Goal: Complete application form

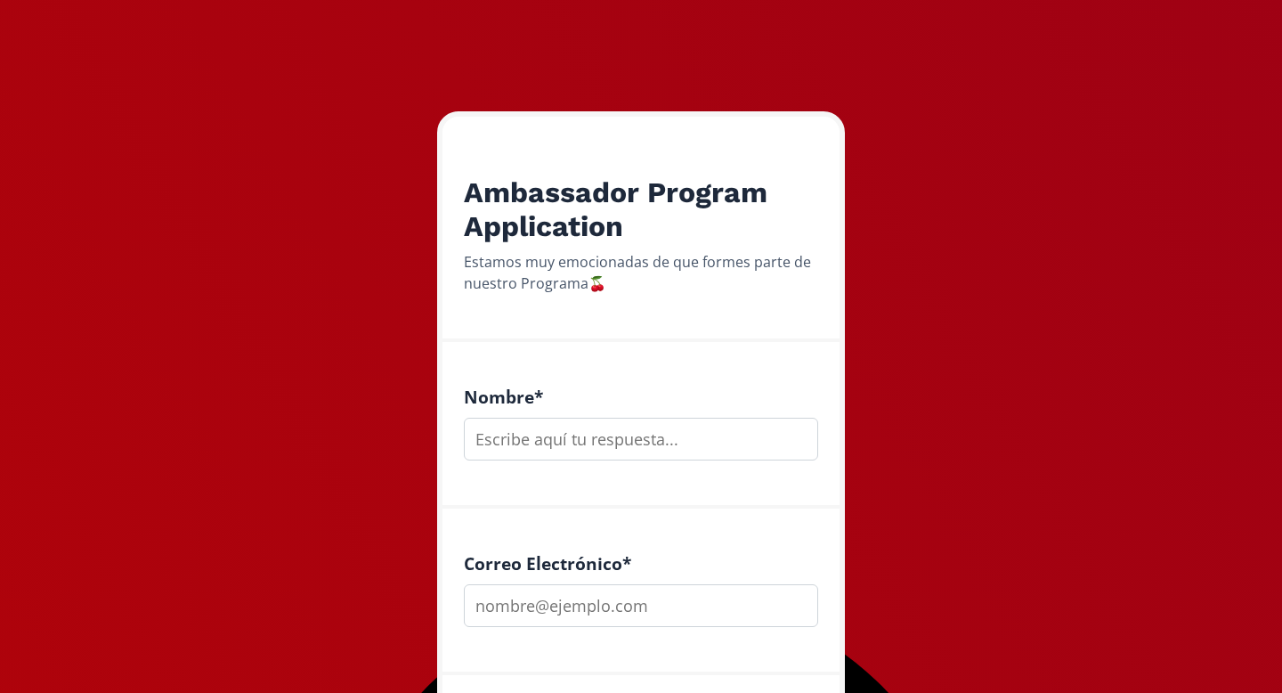
scroll to position [227, 0]
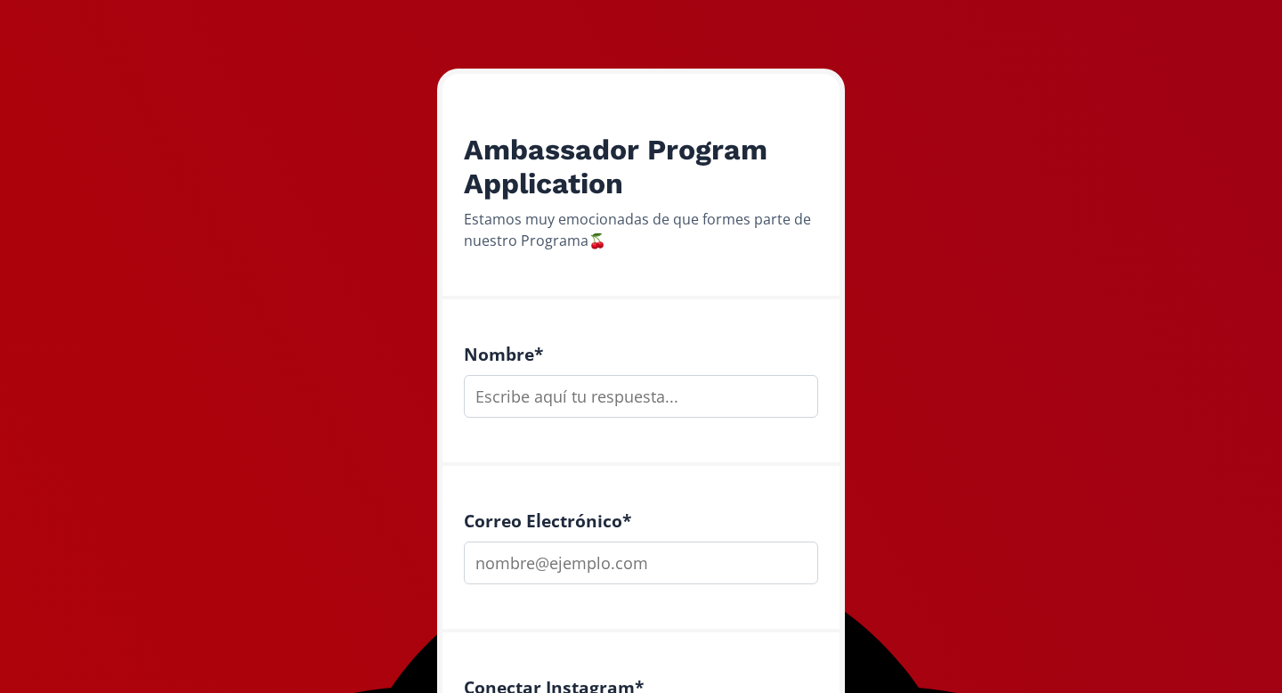
click at [548, 397] on input "text" at bounding box center [641, 396] width 354 height 43
type input "[PERSON_NAME]"
type input "[EMAIL_ADDRESS][DOMAIN_NAME]"
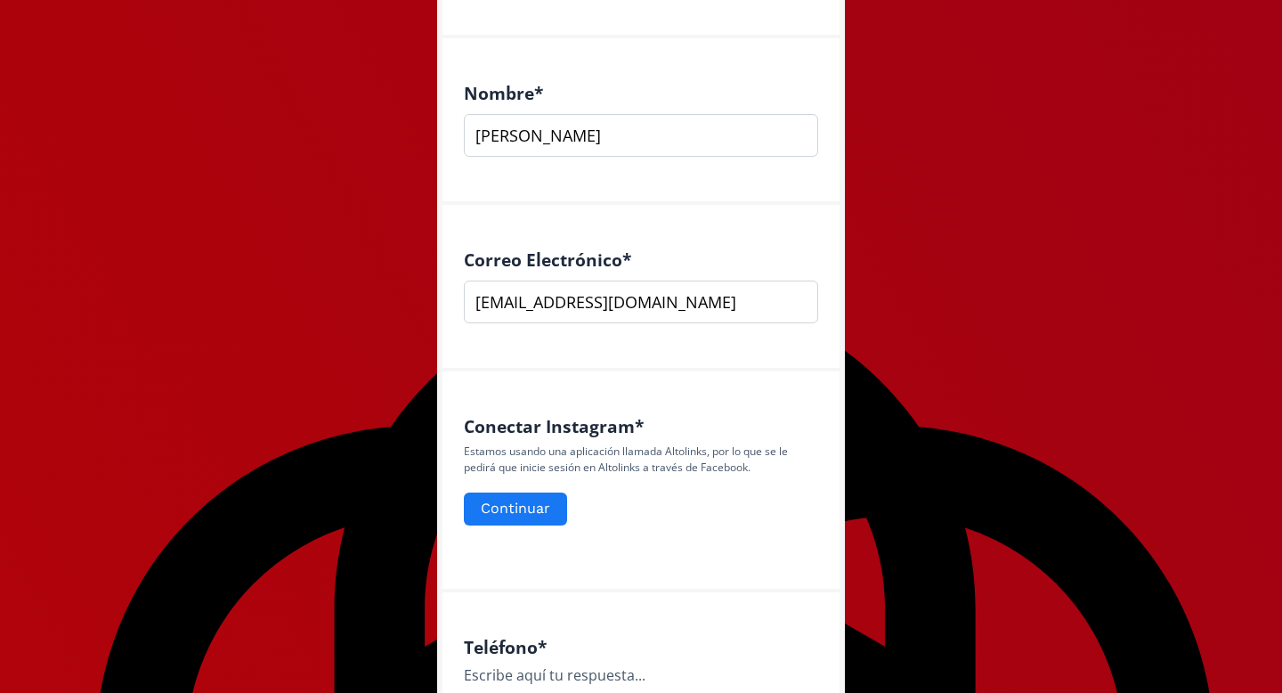
scroll to position [516, 0]
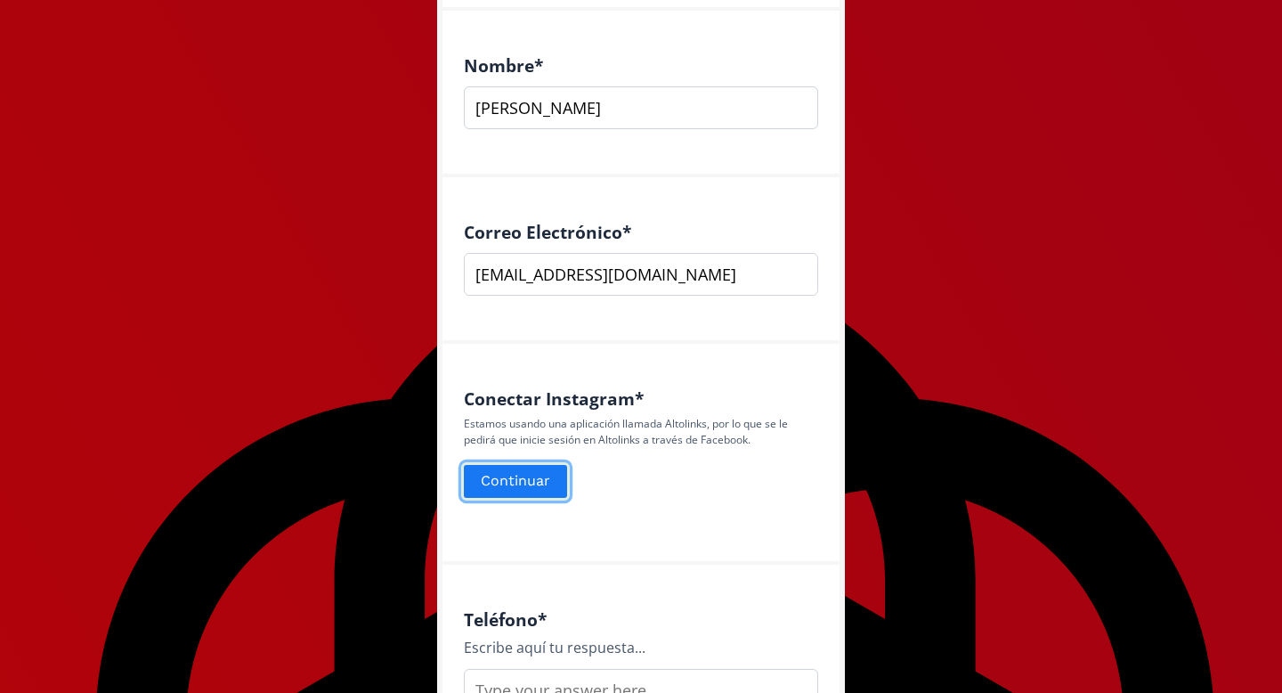
click at [535, 477] on button "Continuar" at bounding box center [515, 481] width 109 height 38
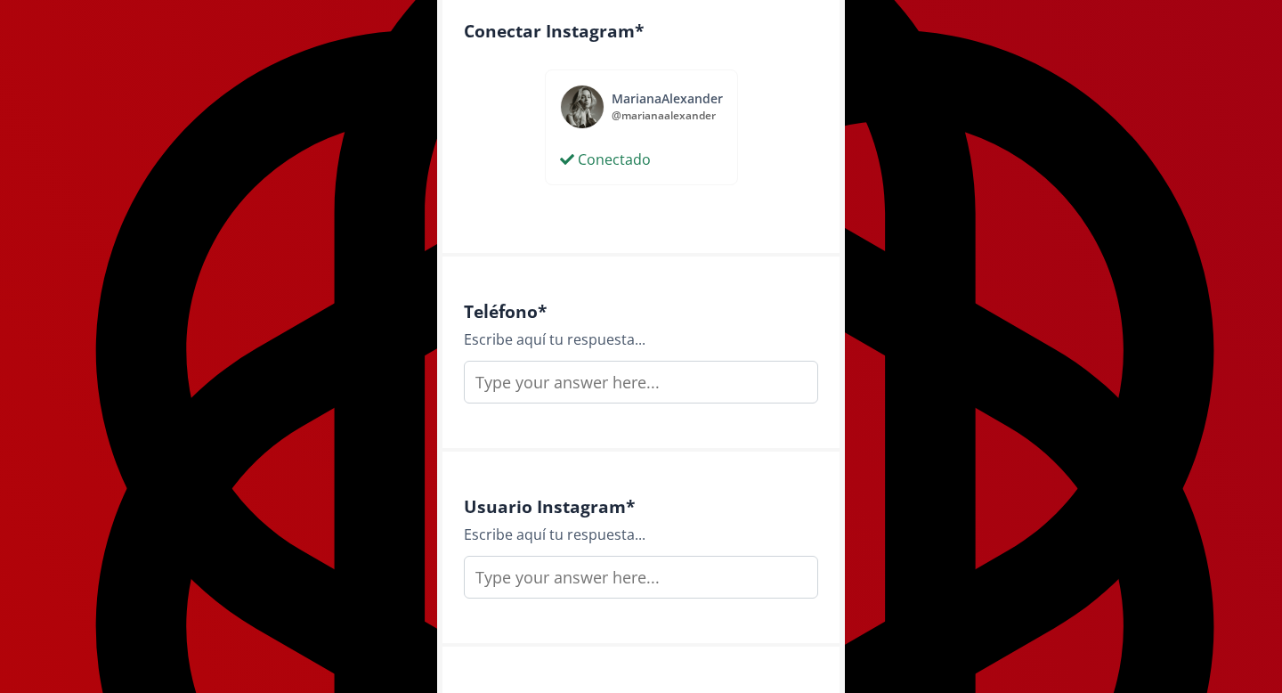
scroll to position [885, 0]
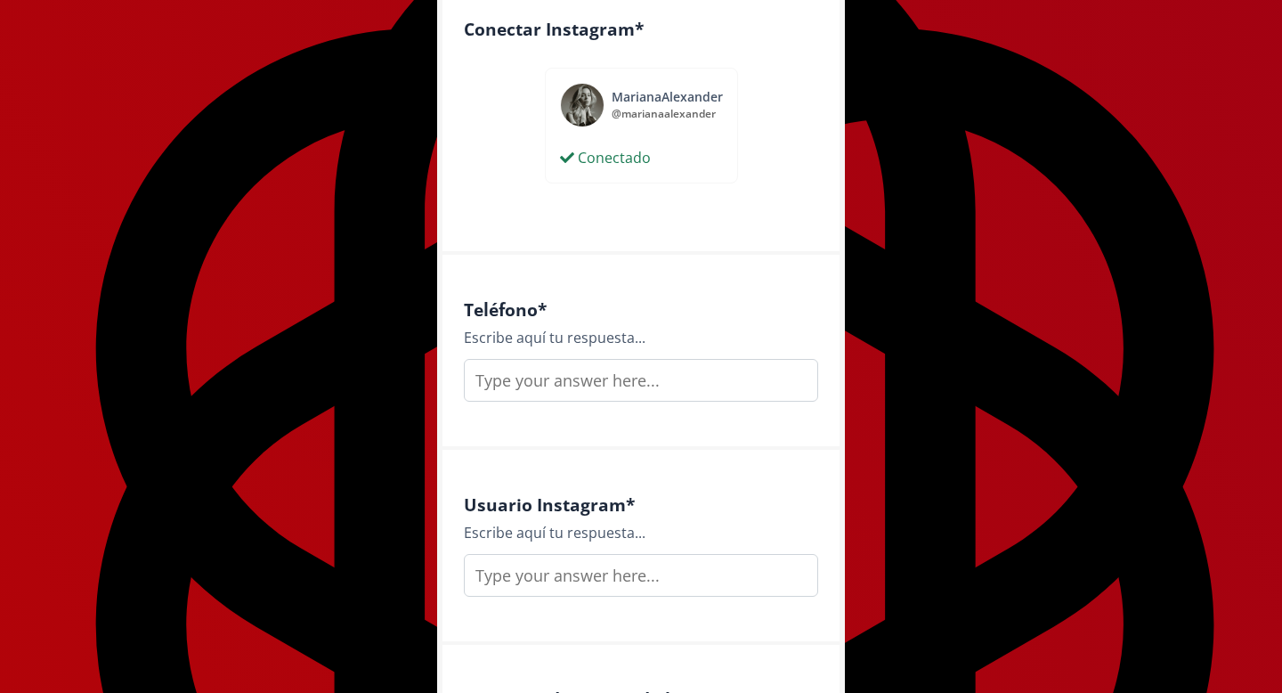
click at [570, 393] on input "text" at bounding box center [641, 380] width 354 height 43
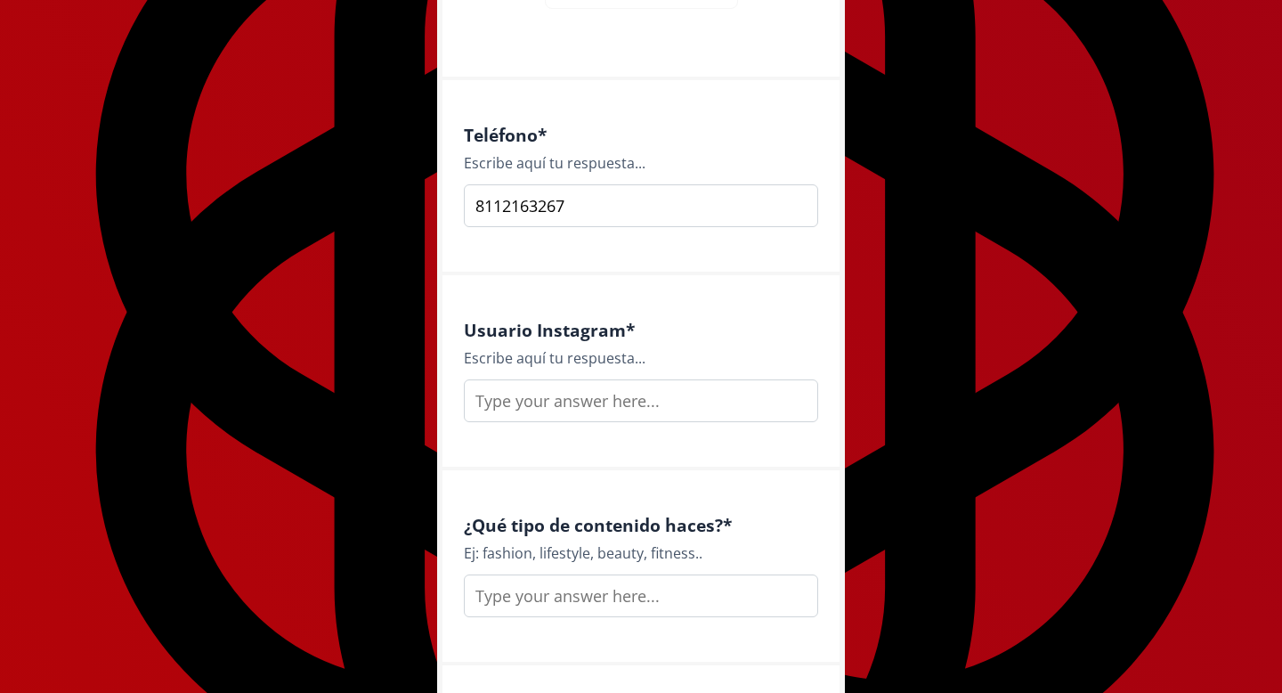
type input "8112163267"
click at [582, 409] on input "text" at bounding box center [641, 400] width 354 height 43
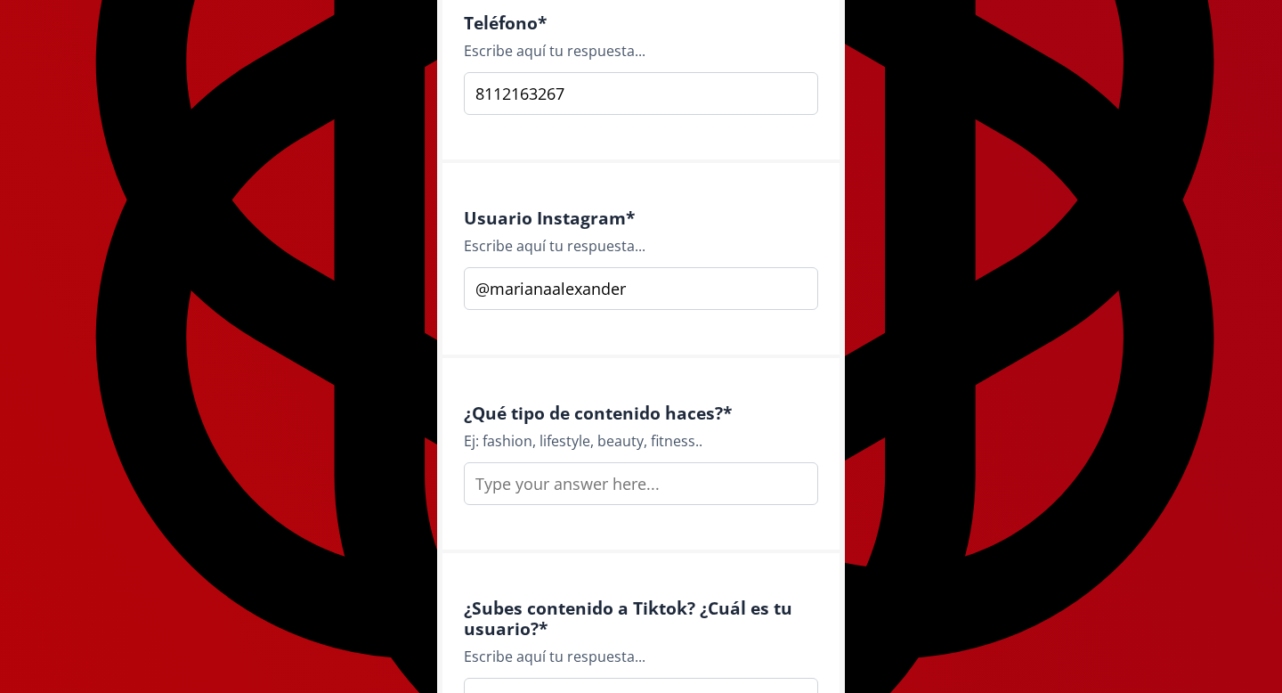
type input "@marianaalexander"
click at [568, 472] on input "text" at bounding box center [641, 483] width 354 height 43
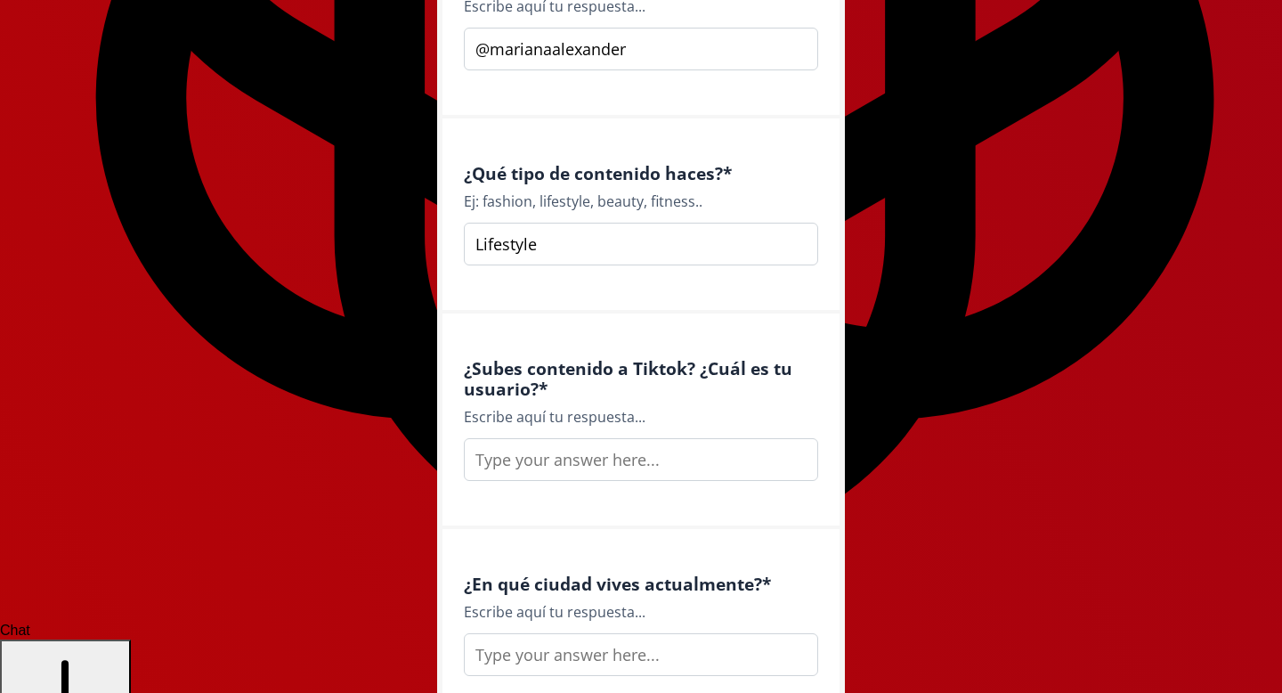
scroll to position [1461, 0]
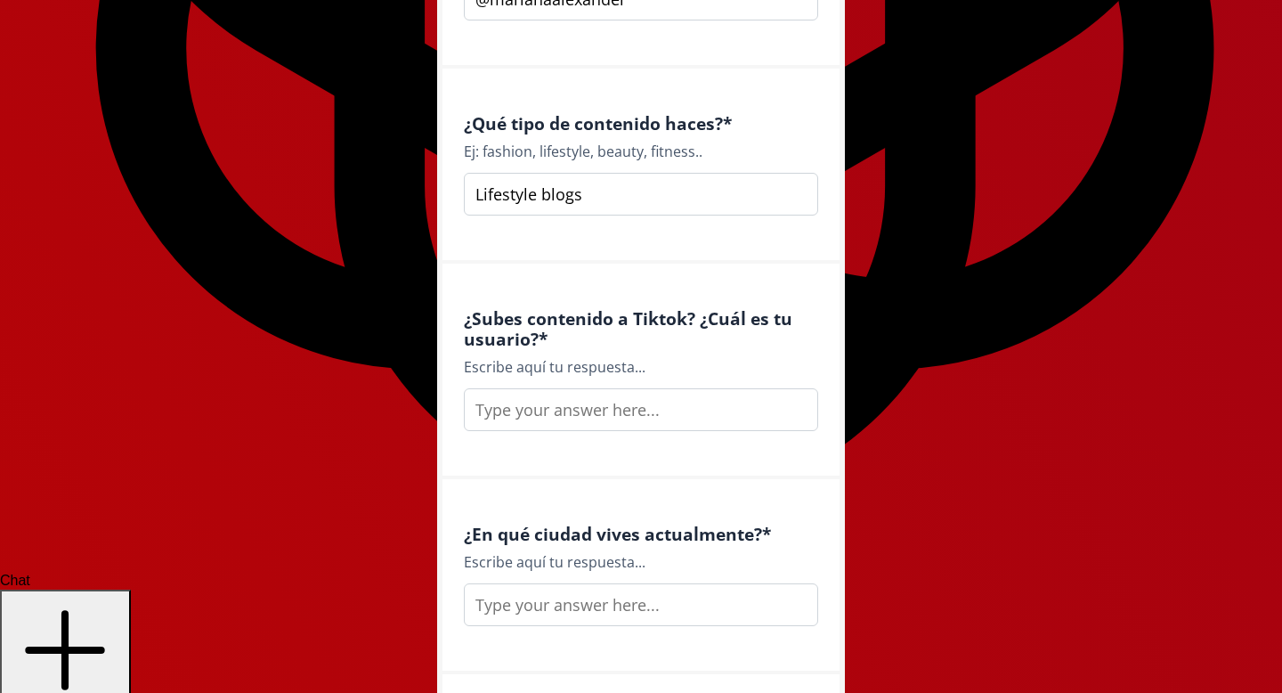
click at [535, 192] on input "Lifestyle blogs" at bounding box center [641, 194] width 354 height 43
click at [589, 190] on input "Lifestyle, blogs" at bounding box center [641, 194] width 354 height 43
type input "Lifestyle, blogs, trends, fashion"
click at [505, 422] on input "text" at bounding box center [641, 409] width 354 height 43
type input "m"
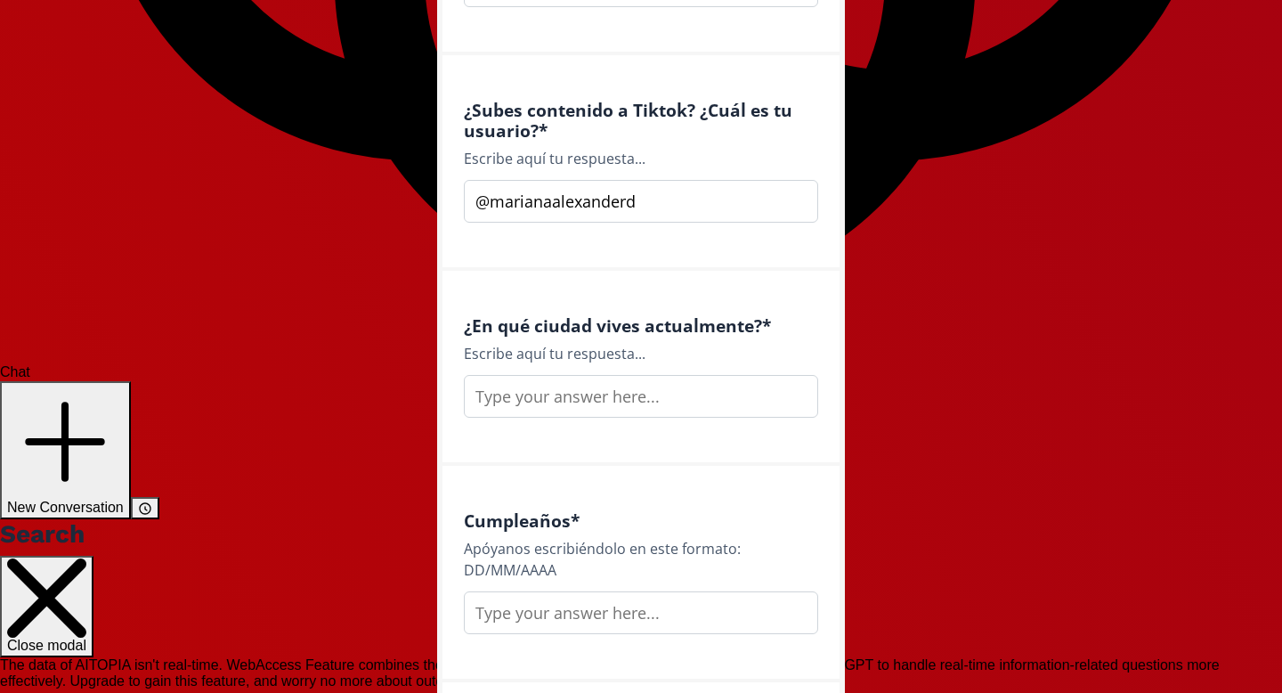
scroll to position [1677, 0]
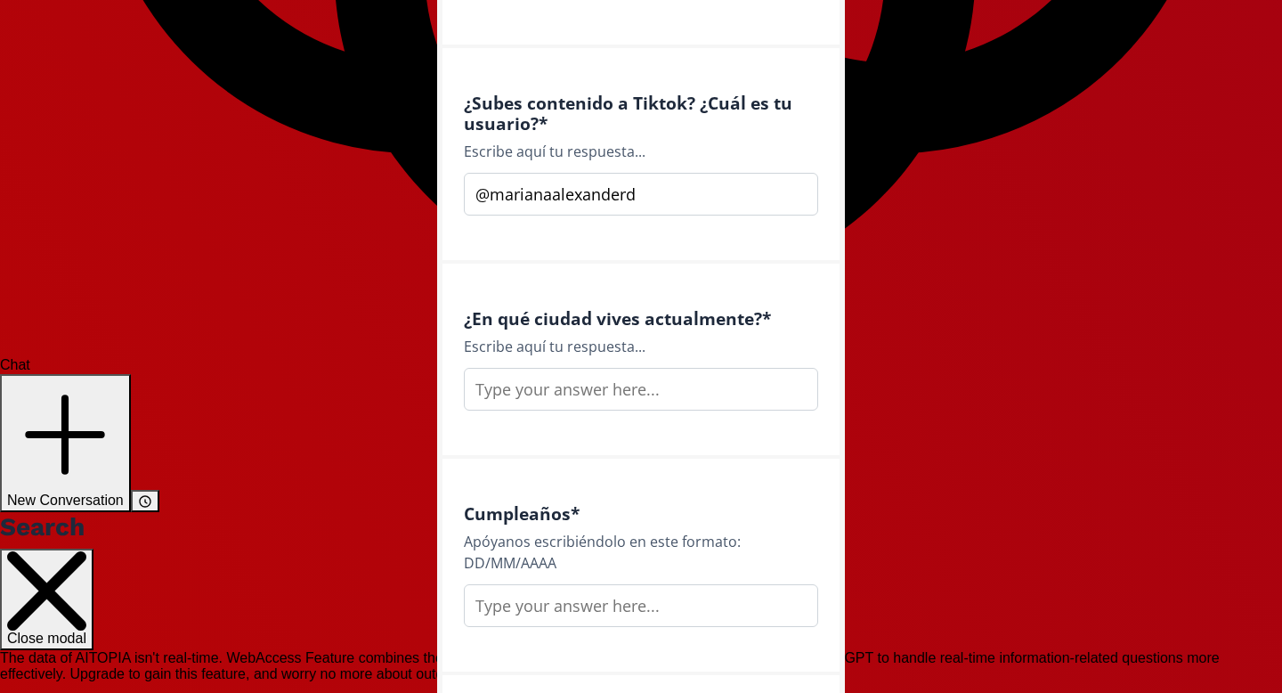
type input "@marianaalexanderd"
click at [600, 388] on input "text" at bounding box center [641, 389] width 354 height 43
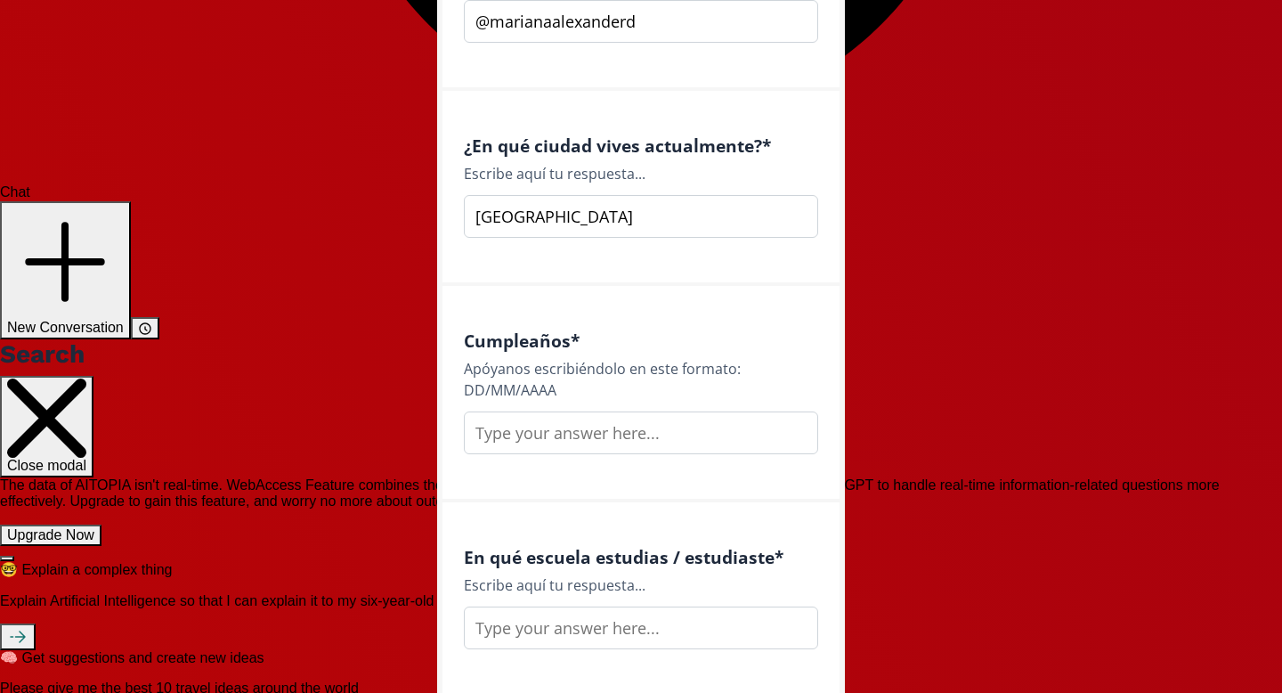
scroll to position [1891, 0]
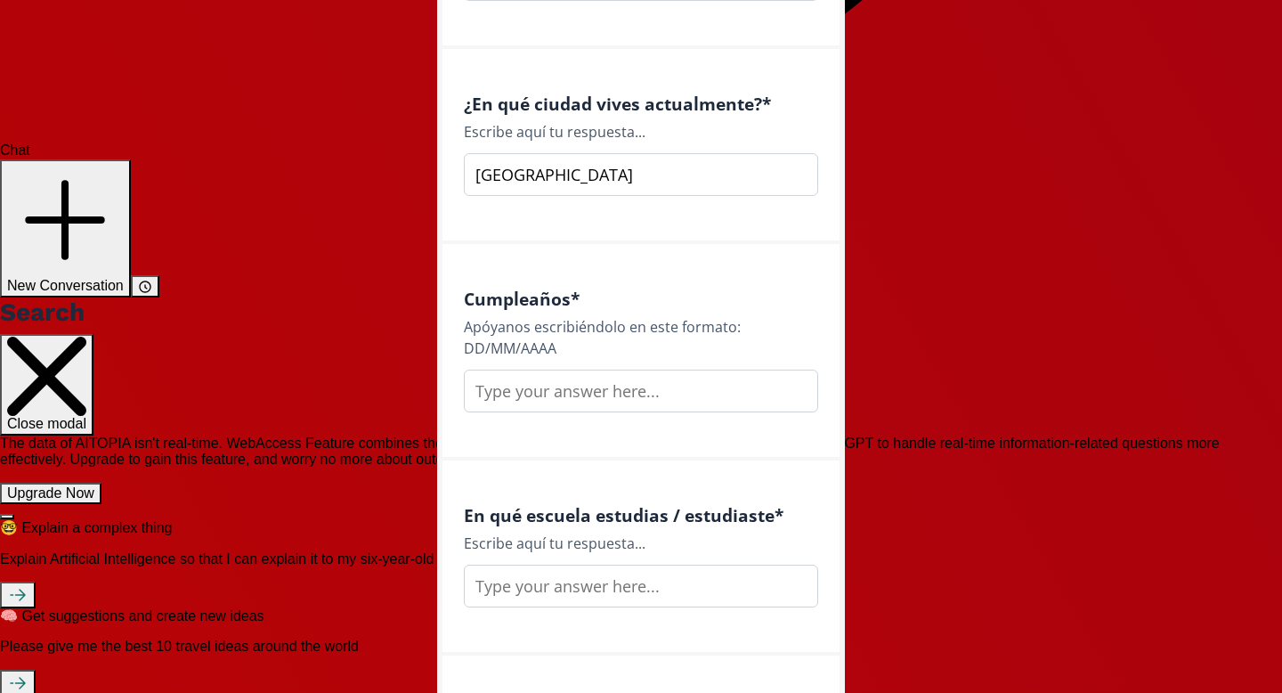
type input "[GEOGRAPHIC_DATA]"
click at [538, 389] on input "text" at bounding box center [641, 390] width 354 height 43
click at [494, 391] on input "12022000" at bounding box center [641, 390] width 354 height 43
click at [522, 387] on input "12/022000" at bounding box center [641, 390] width 354 height 43
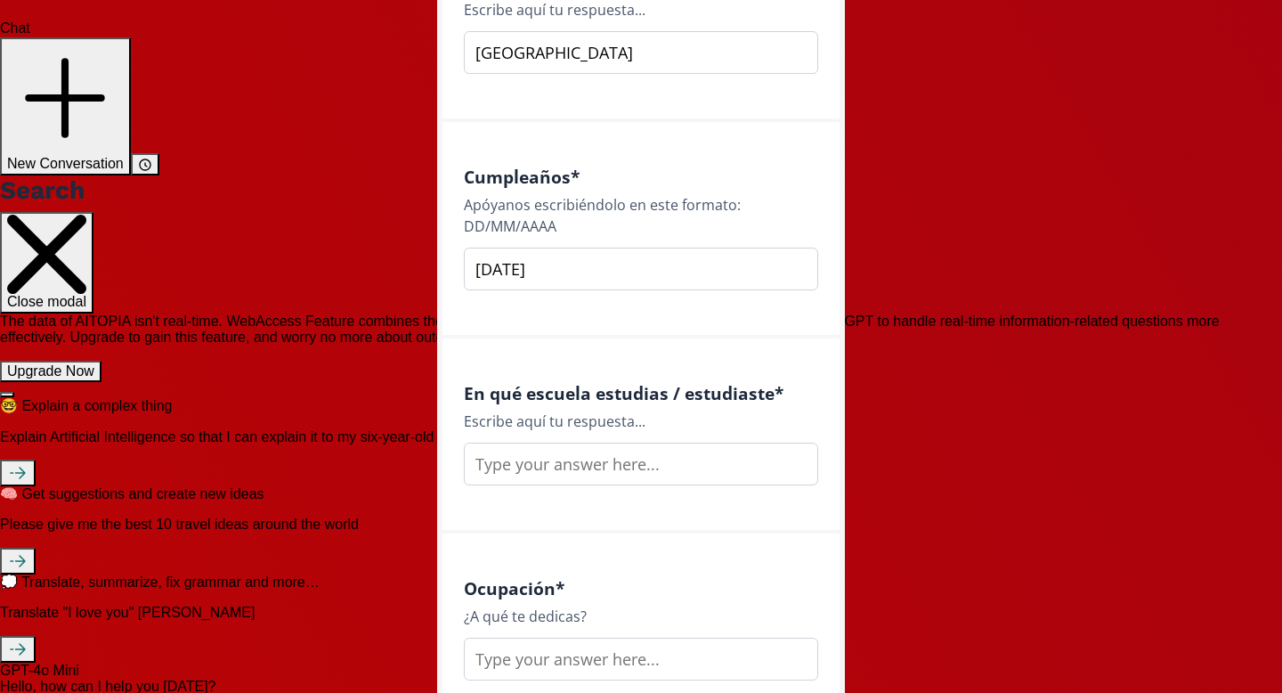
scroll to position [2034, 0]
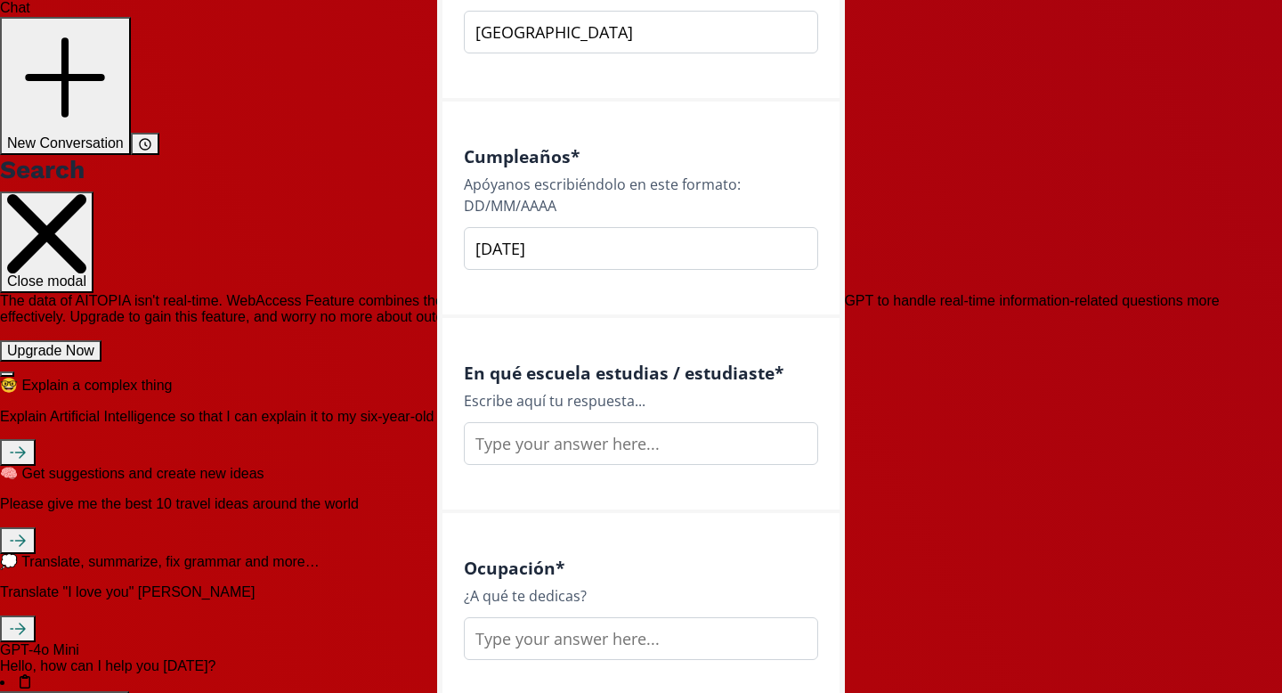
type input "[DATE]"
click at [603, 434] on input "text" at bounding box center [641, 443] width 354 height 43
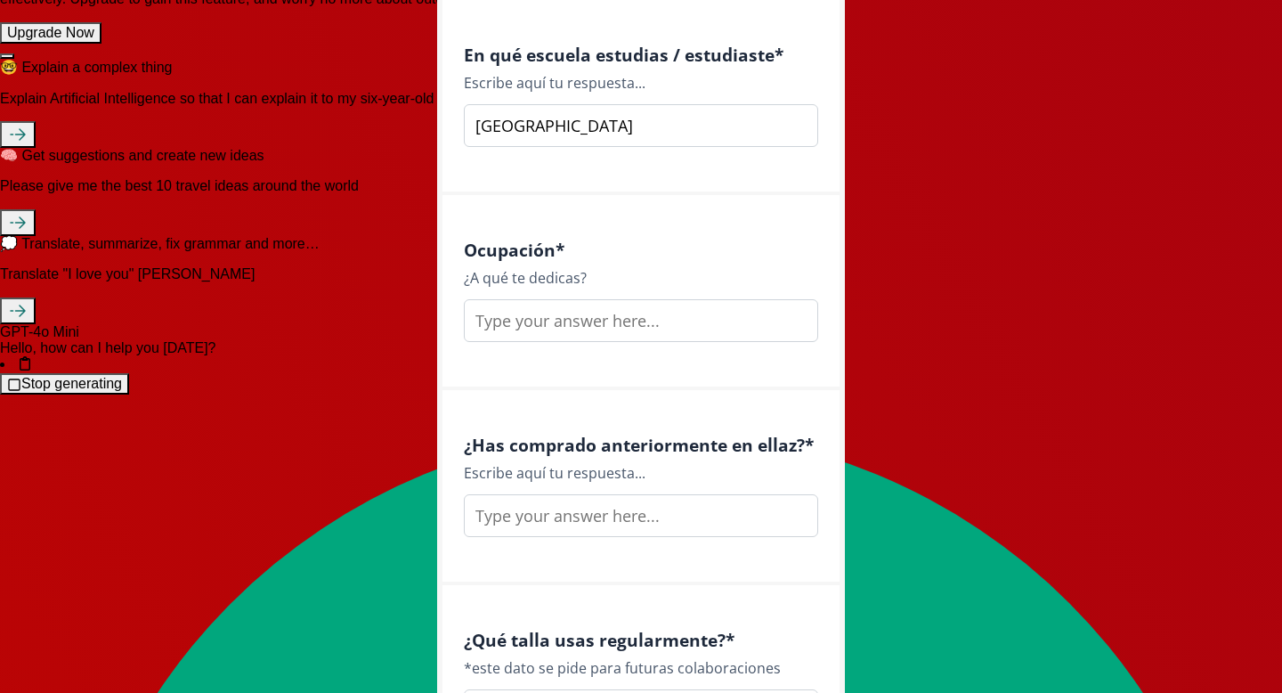
scroll to position [2352, 0]
type input "[GEOGRAPHIC_DATA]"
click at [611, 321] on input "text" at bounding box center [641, 319] width 354 height 43
drag, startPoint x: 656, startPoint y: 320, endPoint x: 414, endPoint y: 303, distance: 242.8
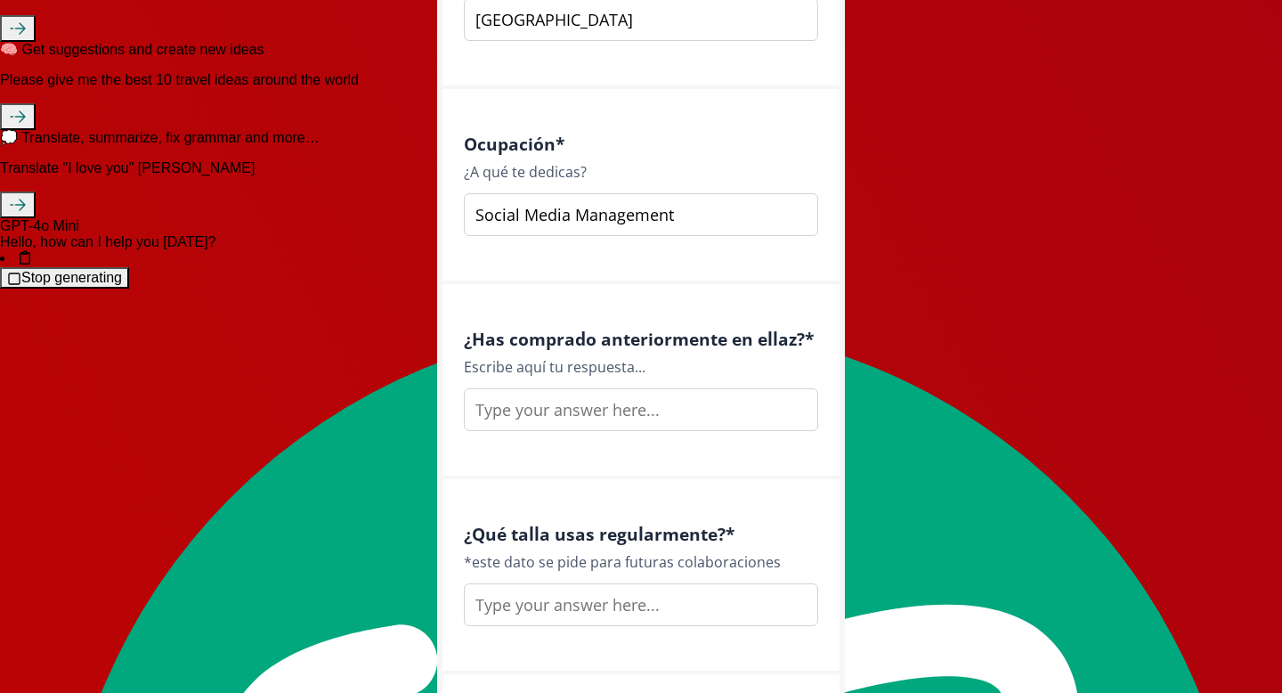
scroll to position [2479, 0]
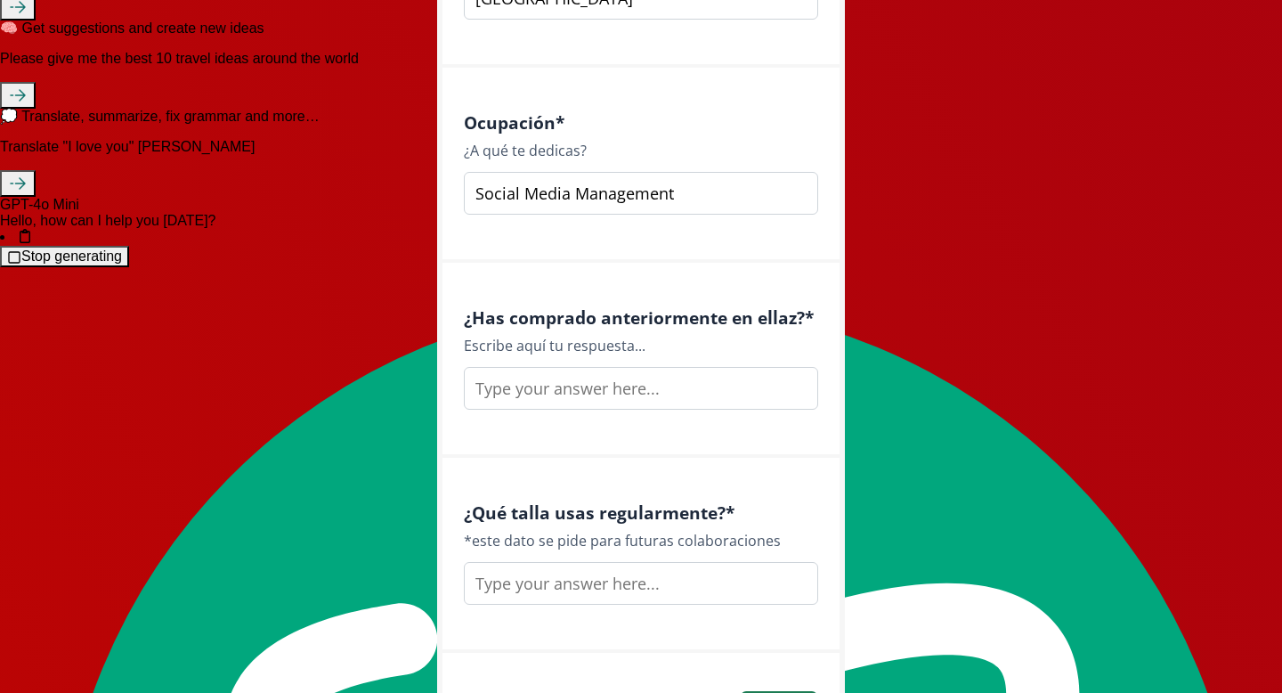
type input "Social Media Management"
click at [582, 396] on input "text" at bounding box center [641, 388] width 354 height 43
type input "S"
type input "o"
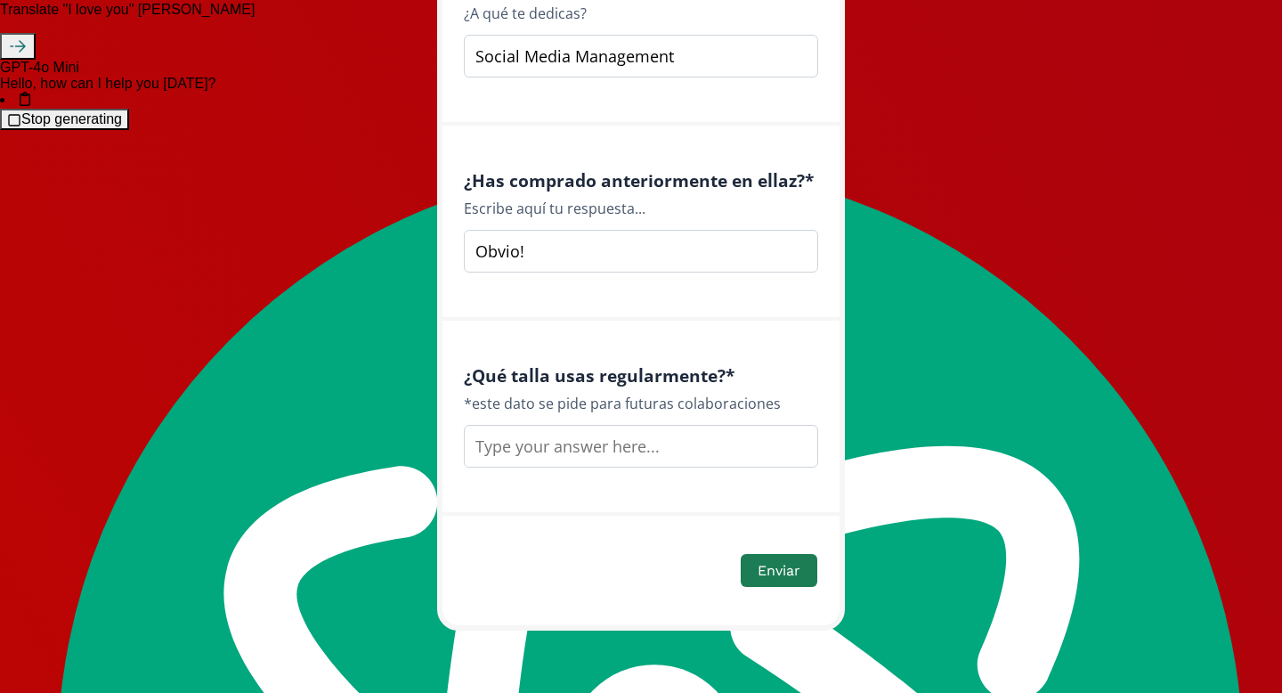
type input "Obvio!"
click at [571, 442] on input "text" at bounding box center [641, 446] width 354 height 43
type input "S"
type input "XS / S"
click at [785, 565] on button "Enviar" at bounding box center [779, 570] width 82 height 38
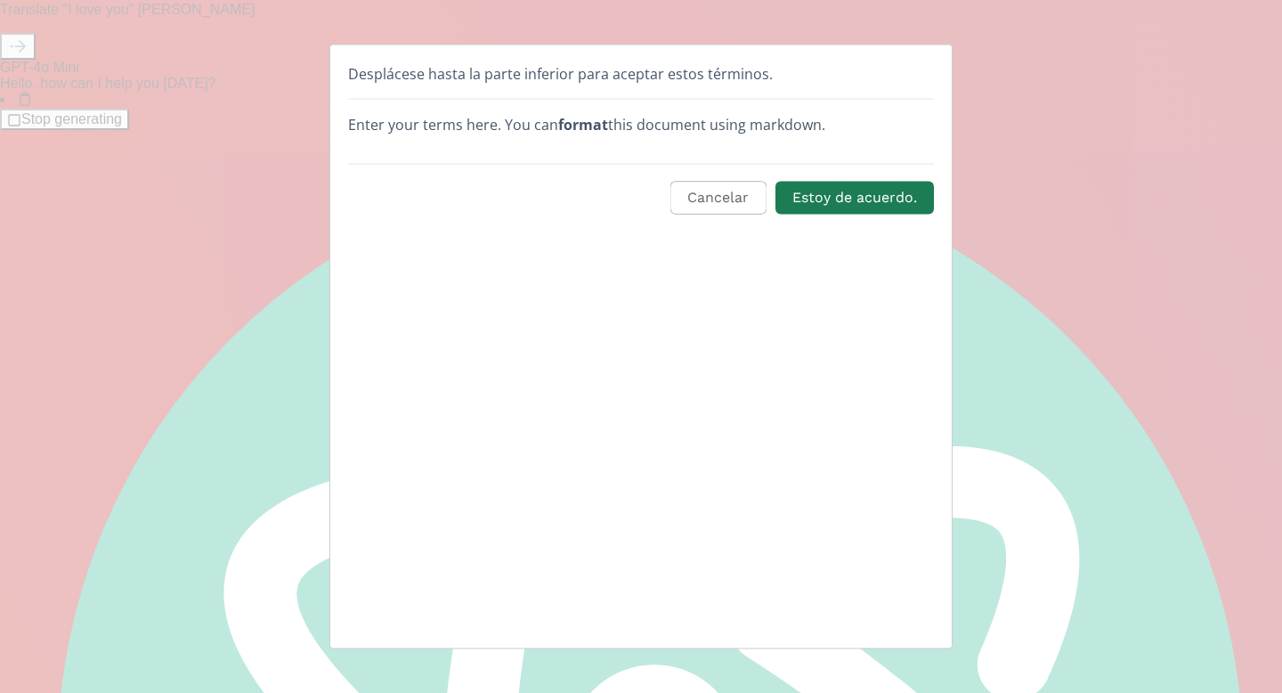
scroll to position [0, 0]
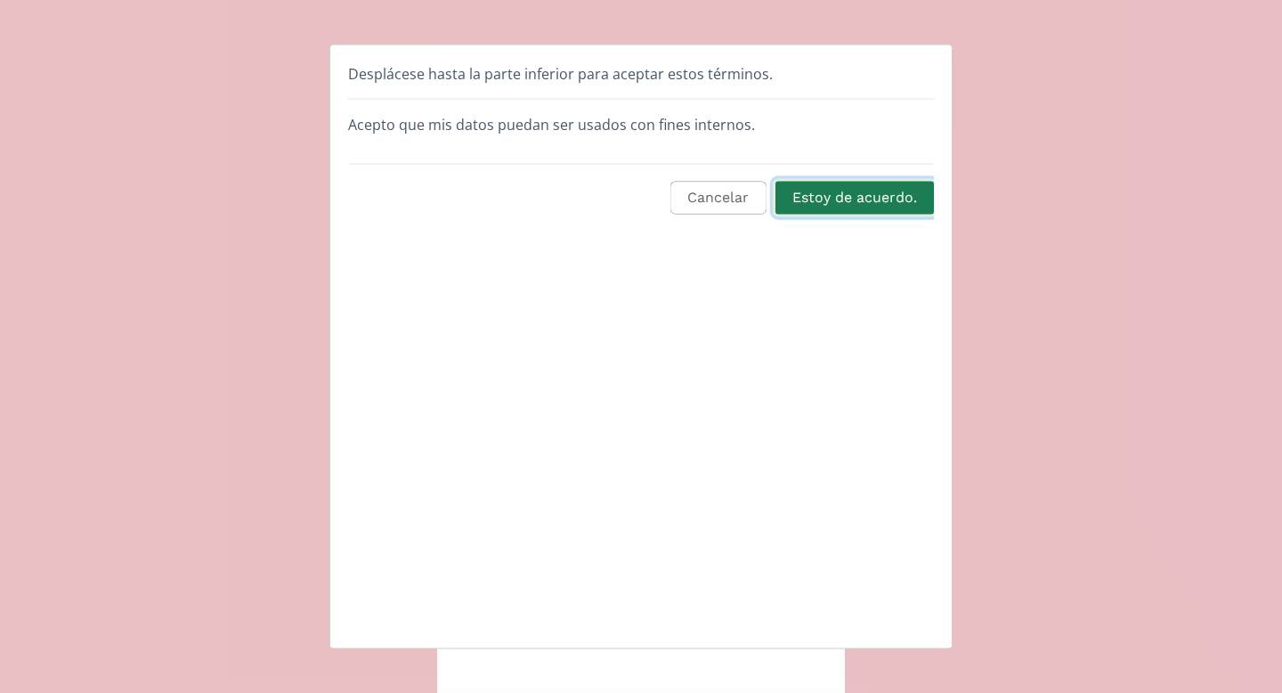
click at [875, 199] on button "Estoy de acuerdo." at bounding box center [855, 198] width 164 height 38
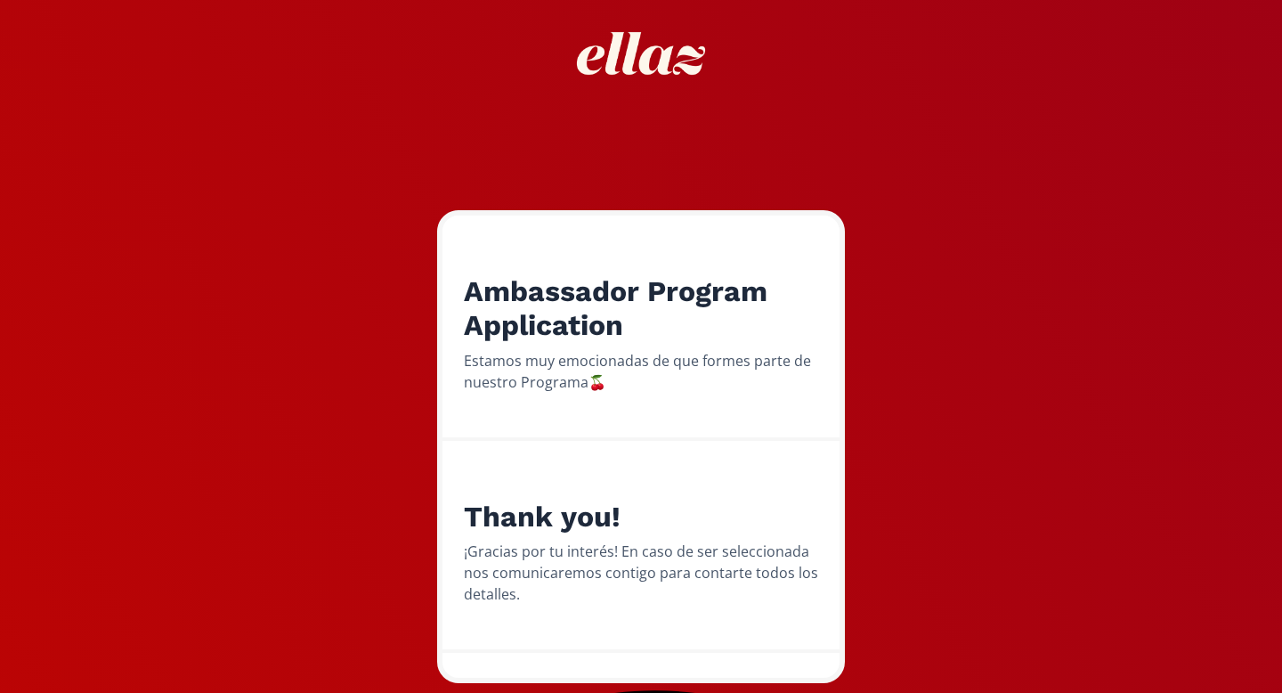
scroll to position [138, 0]
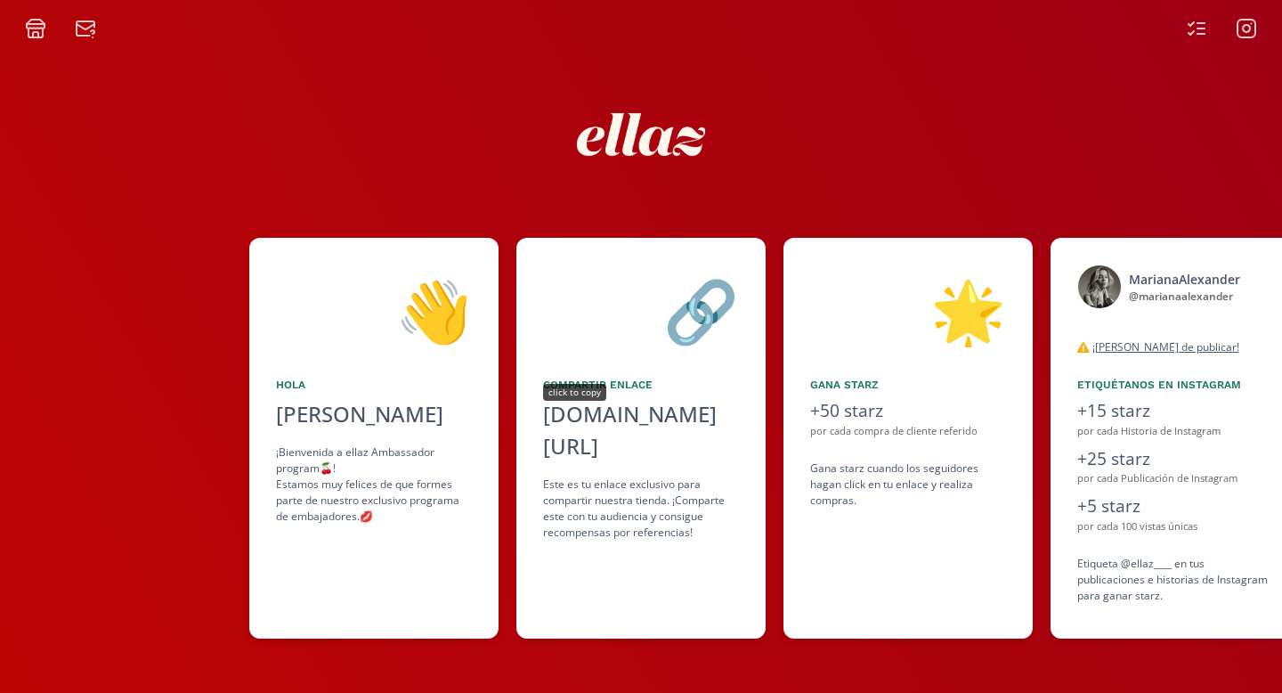
scroll to position [0, 267]
click at [613, 381] on div "Compartir Enlace" at bounding box center [641, 385] width 196 height 16
type textarea "alto.to/"
click at [613, 418] on div "alto.to/A9UQ7" at bounding box center [641, 430] width 196 height 64
